Goal: Task Accomplishment & Management: Manage account settings

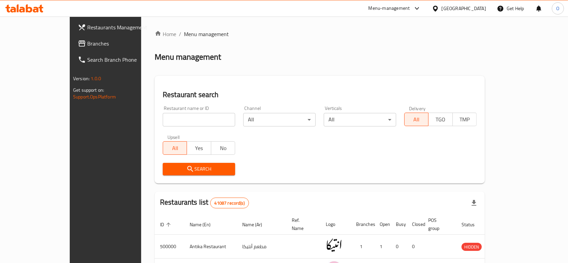
click at [171, 119] on input "search" at bounding box center [199, 119] width 72 height 13
paste input "685992"
type input "685992"
click button "Search" at bounding box center [199, 169] width 72 height 12
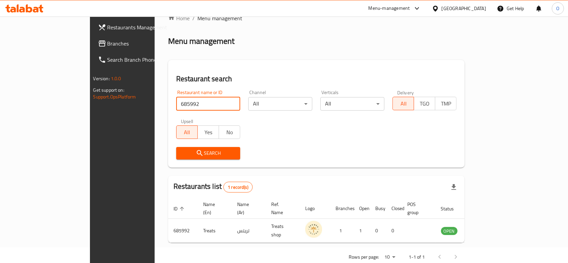
scroll to position [24, 0]
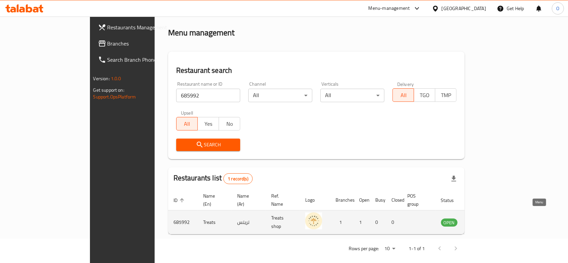
click at [484, 218] on icon "enhanced table" at bounding box center [480, 222] width 8 height 8
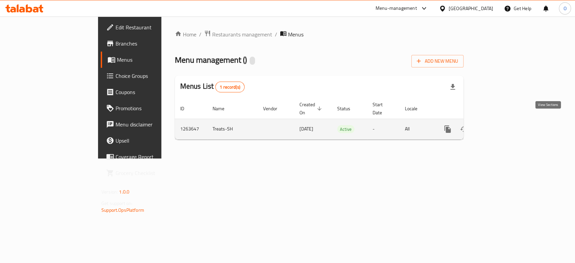
click at [500, 125] on icon "enhanced table" at bounding box center [496, 129] width 8 height 8
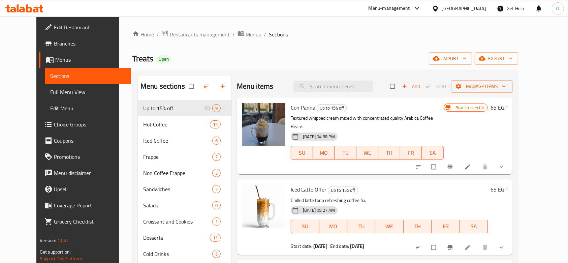
click at [172, 31] on span "Restaurants management" at bounding box center [200, 34] width 60 height 8
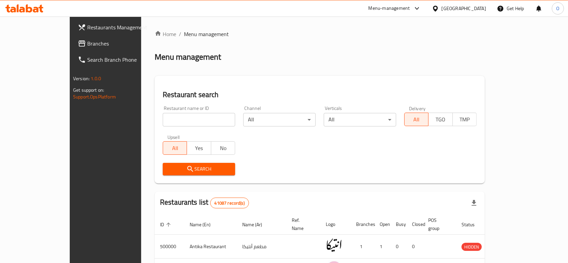
click at [173, 126] on input "search" at bounding box center [199, 119] width 72 height 13
paste input "685992"
type input "685992"
click button "Search" at bounding box center [199, 169] width 72 height 12
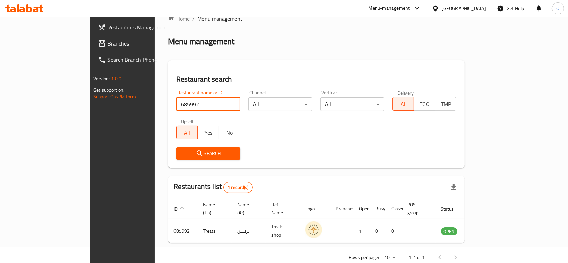
scroll to position [24, 0]
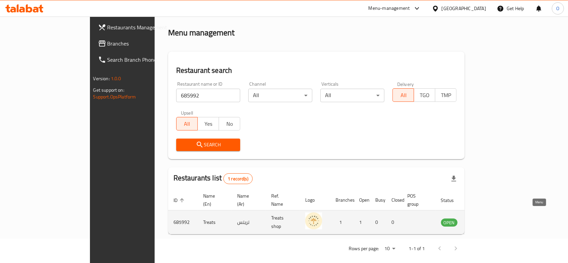
click at [484, 220] on icon "enhanced table" at bounding box center [480, 223] width 7 height 6
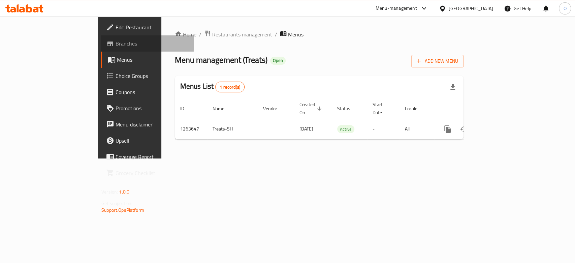
click at [116, 39] on span "Branches" at bounding box center [152, 43] width 73 height 8
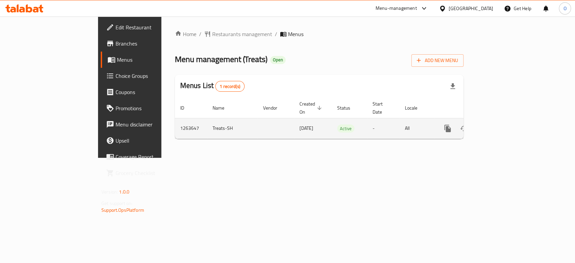
click at [500, 124] on icon "enhanced table" at bounding box center [496, 128] width 8 height 8
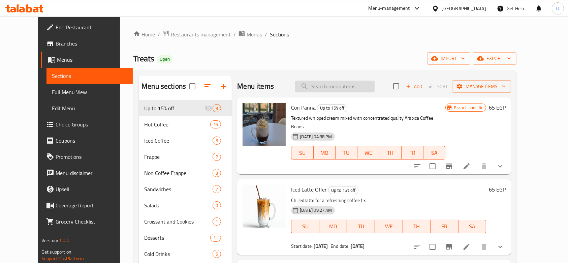
drag, startPoint x: 330, startPoint y: 93, endPoint x: 330, endPoint y: 89, distance: 3.4
click at [330, 93] on div "Menu items Add Sort Manage items" at bounding box center [374, 86] width 274 height 22
click at [329, 88] on input "search" at bounding box center [334, 86] width 79 height 12
paste input "Fudge"
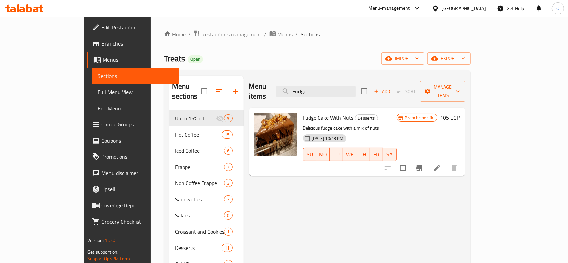
type input "Fudge"
